Goal: Ask a question

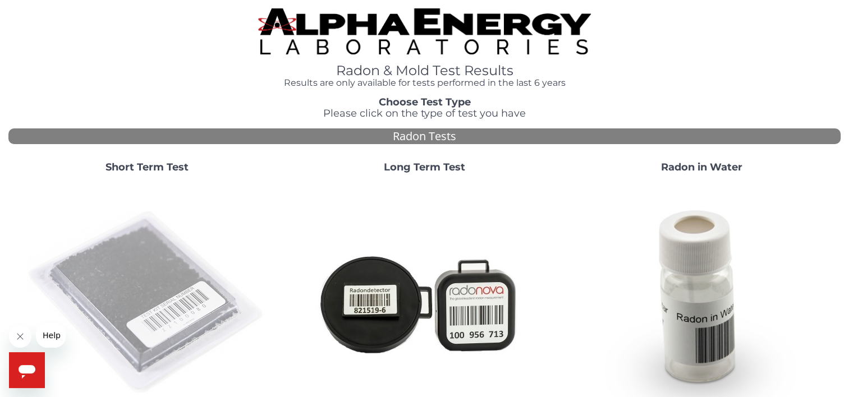
click at [120, 269] on img at bounding box center [146, 302] width 241 height 241
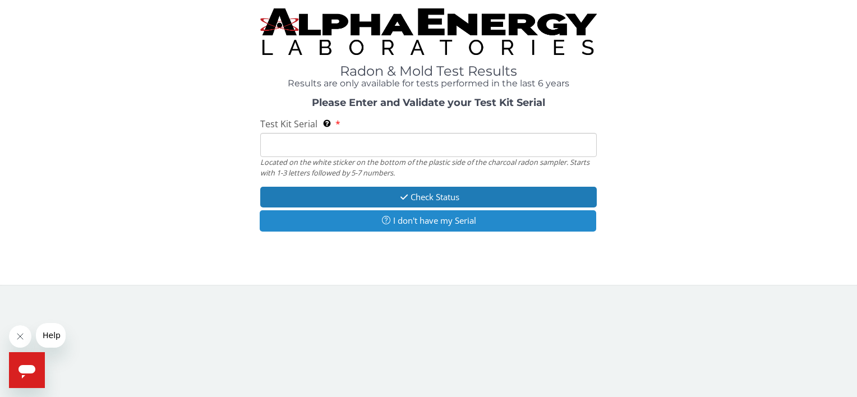
click at [389, 222] on icon "button" at bounding box center [386, 220] width 14 height 8
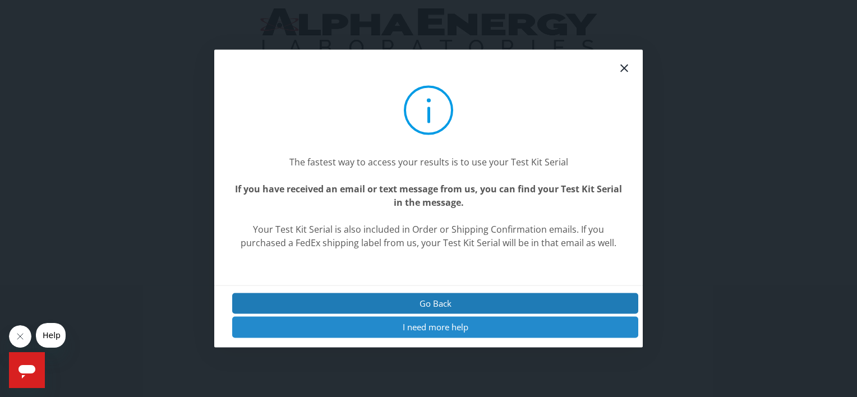
click at [430, 330] on button "I need more help" at bounding box center [435, 327] width 406 height 21
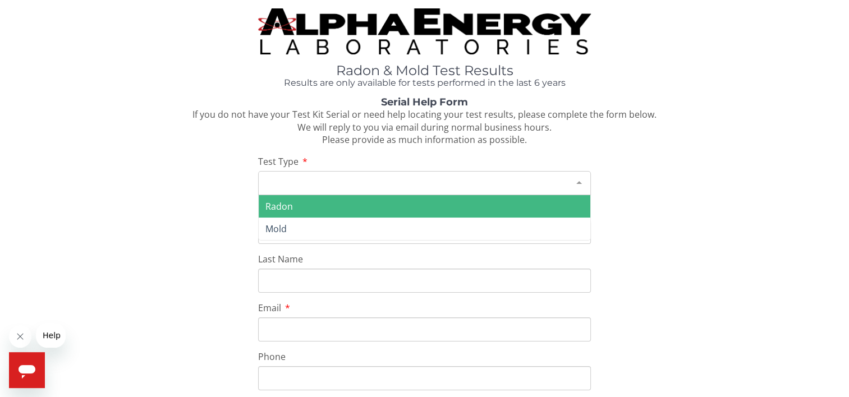
click at [309, 178] on div "Please make a selection" at bounding box center [424, 183] width 333 height 24
click at [297, 209] on span "Radon" at bounding box center [424, 206] width 331 height 22
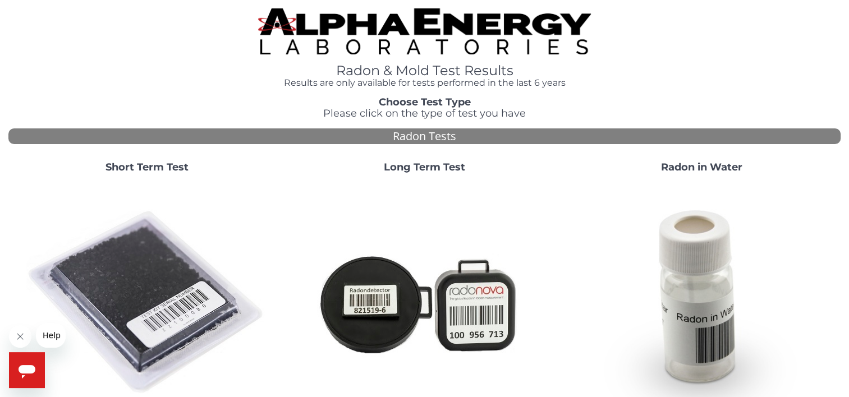
scroll to position [92, 0]
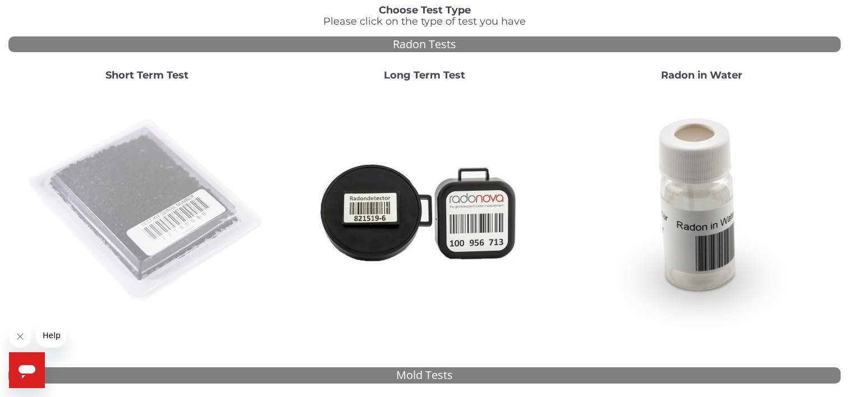
click at [153, 200] on img at bounding box center [146, 210] width 241 height 241
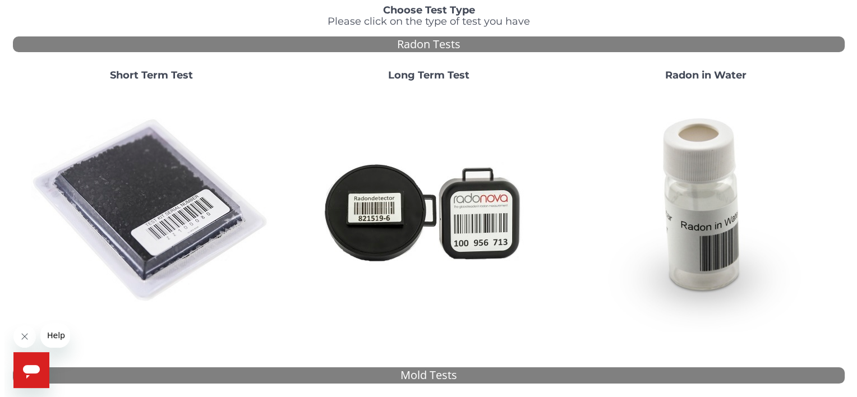
scroll to position [0, 0]
